Goal: Information Seeking & Learning: Find specific fact

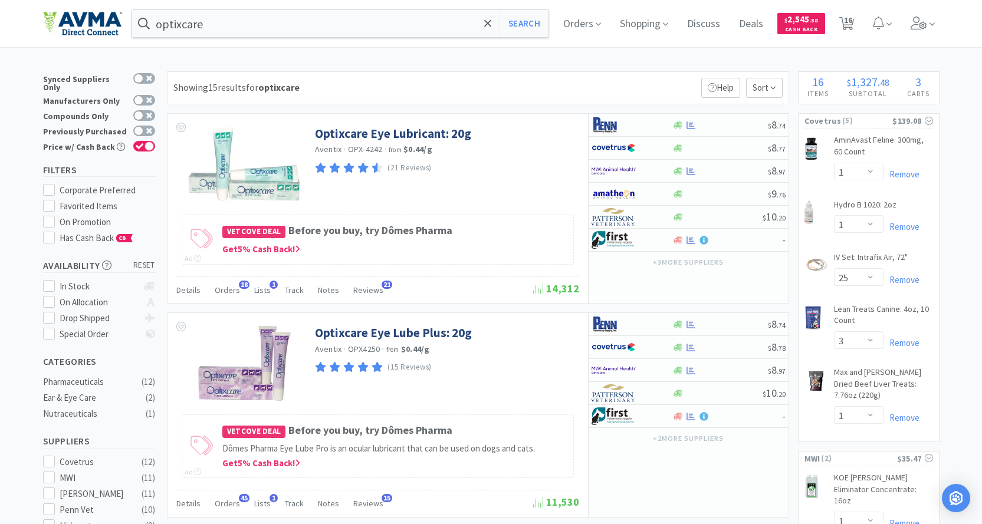
select select "1"
select select "25"
select select "3"
select select "1"
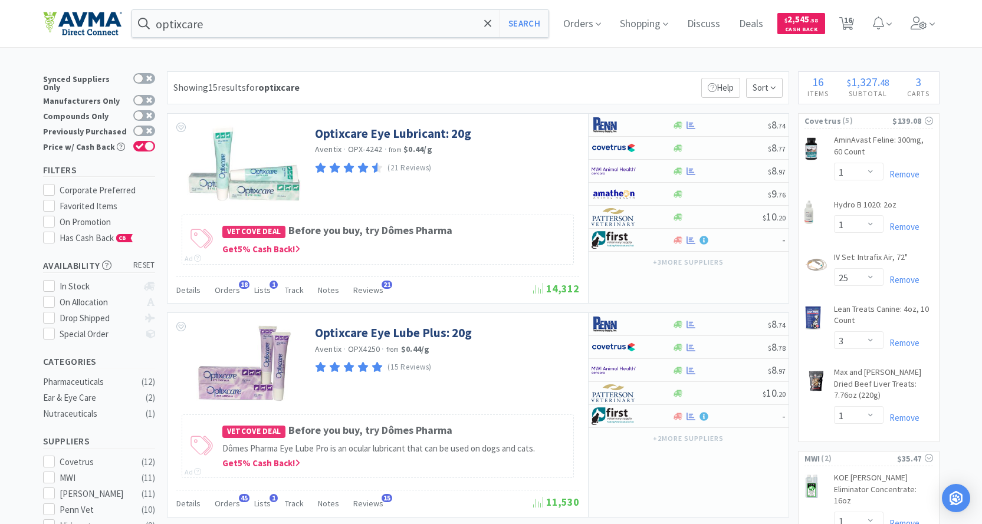
select select "1"
select select "2"
select select "3"
select select "96"
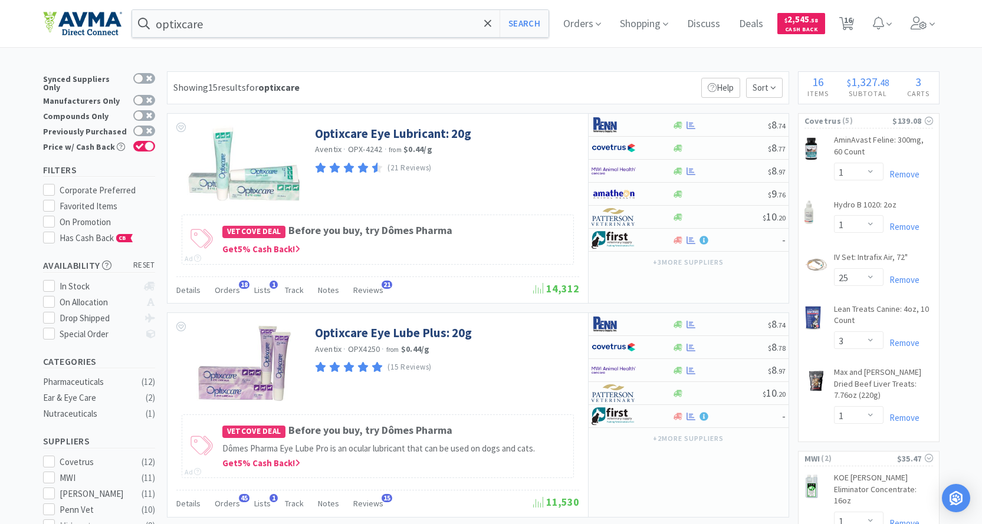
select select "3"
select select "1"
select select "12"
select select "1"
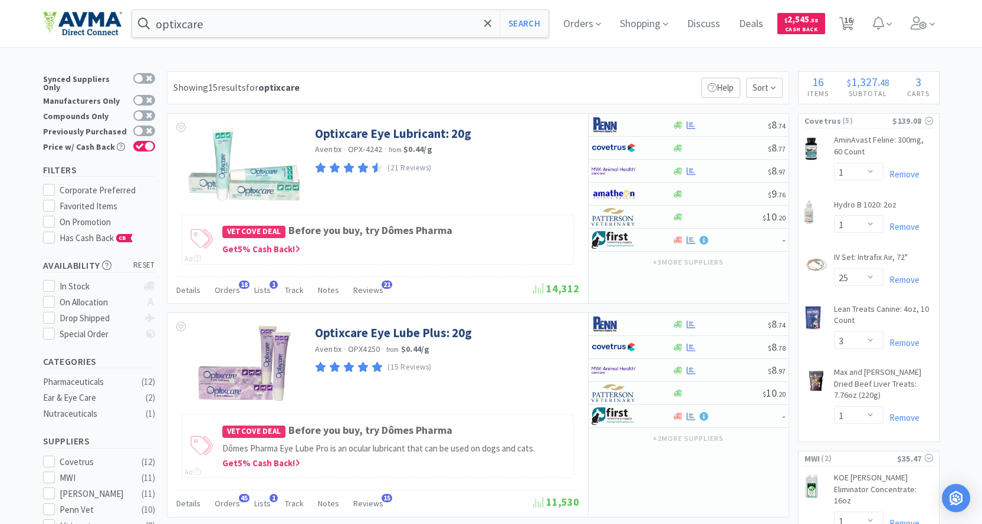
select select "1"
